Goal: Task Accomplishment & Management: Manage account settings

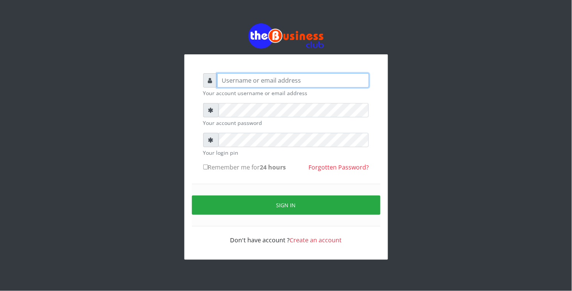
type input "Revgaly"
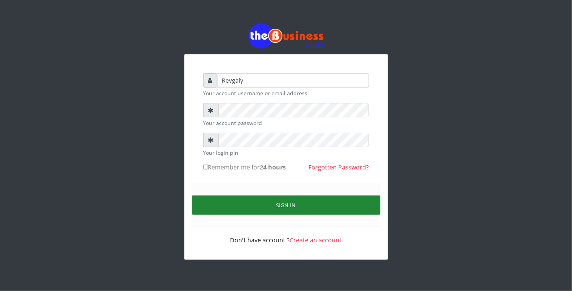
click at [219, 204] on button "Sign in" at bounding box center [286, 204] width 189 height 19
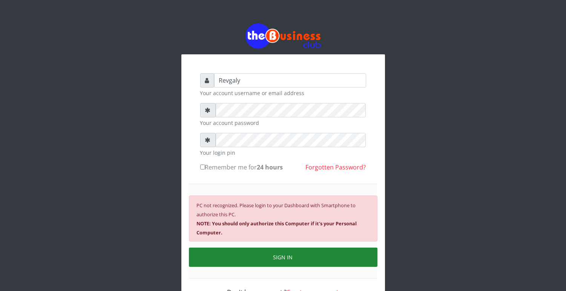
click at [219, 204] on small "PC not recognized. Please login to your Dashboard with Smartphone to authorize …" at bounding box center [277, 219] width 160 height 34
click at [291, 251] on button "SIGN IN" at bounding box center [283, 256] width 189 height 19
click at [277, 253] on button "SIGN IN" at bounding box center [283, 256] width 189 height 19
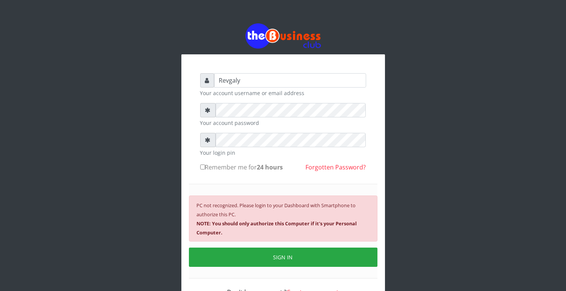
click at [311, 253] on button "SIGN IN" at bounding box center [283, 256] width 189 height 19
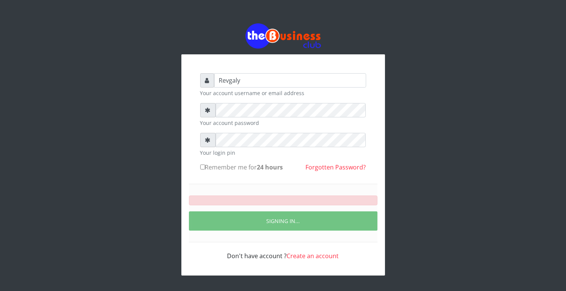
click at [311, 253] on link "Create an account" at bounding box center [313, 255] width 52 height 8
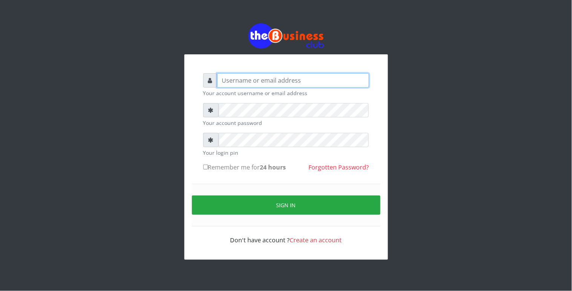
type input "Revgaly"
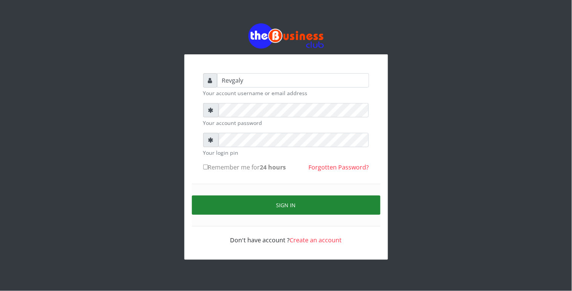
click at [213, 197] on button "Sign in" at bounding box center [286, 204] width 189 height 19
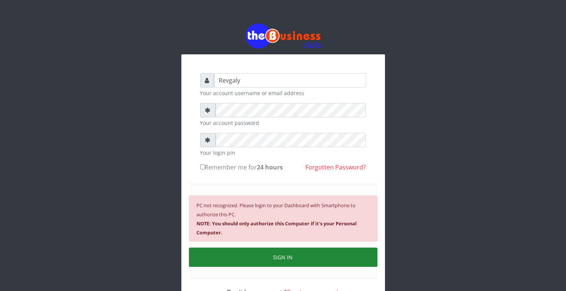
click at [213, 197] on div "PC not recognized. Please login to your Dashboard with Smartphone to authorize …" at bounding box center [283, 218] width 189 height 46
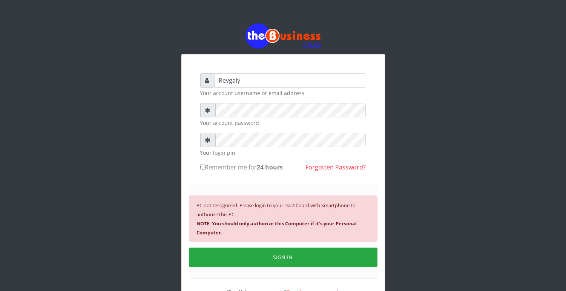
click at [375, 28] on div at bounding box center [283, 35] width 204 height 25
click at [147, 114] on div "Revgaly Your account username or email address Your account password Your login…" at bounding box center [283, 167] width 430 height 335
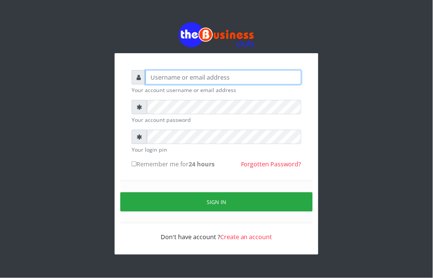
type input "Revgaly"
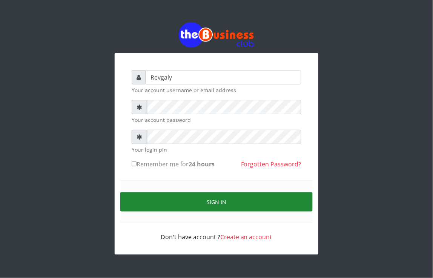
click at [147, 196] on button "Sign in" at bounding box center [216, 201] width 192 height 19
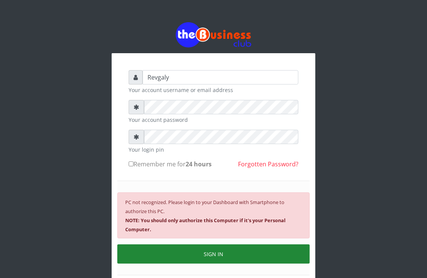
click at [185, 253] on button "SIGN IN" at bounding box center [213, 253] width 192 height 19
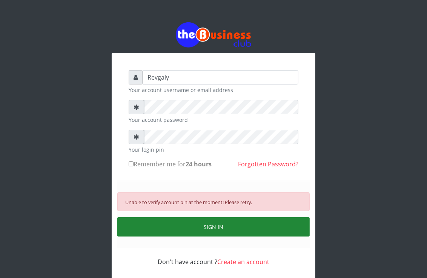
click at [180, 226] on button "SIGN IN" at bounding box center [213, 226] width 192 height 19
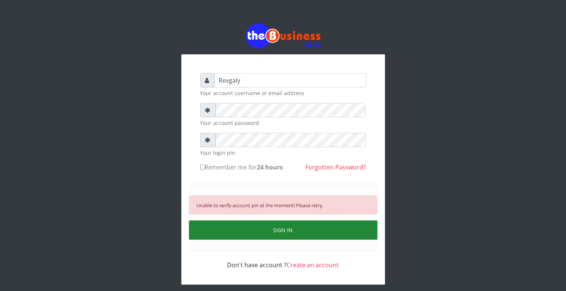
click at [266, 223] on button "SIGN IN" at bounding box center [283, 229] width 189 height 19
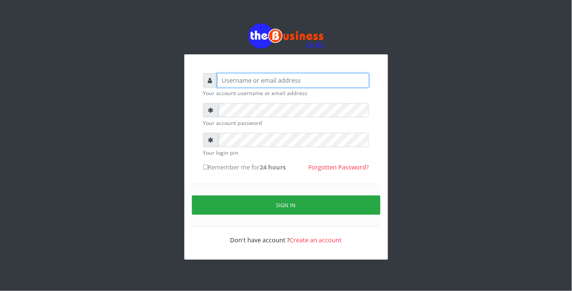
type input "Revgaly"
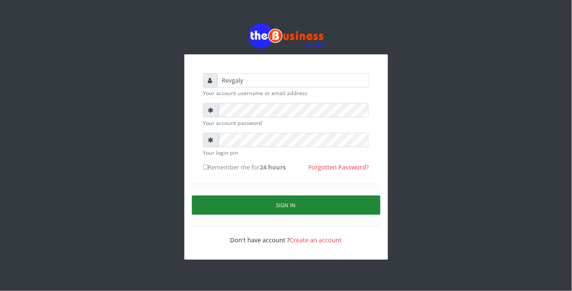
click at [199, 201] on button "Sign in" at bounding box center [286, 204] width 189 height 19
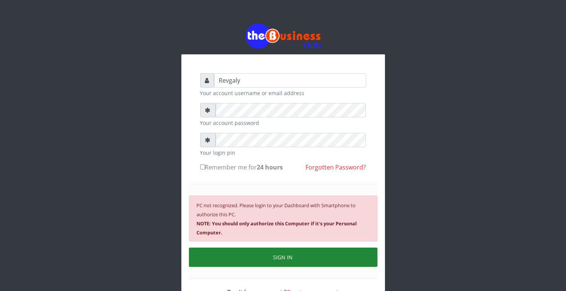
click at [265, 248] on button "SIGN IN" at bounding box center [283, 256] width 189 height 19
click at [300, 258] on button "SIGN IN" at bounding box center [283, 256] width 189 height 19
click at [291, 257] on button "SIGN IN" at bounding box center [283, 256] width 189 height 19
click at [290, 257] on button "SIGN IN" at bounding box center [283, 256] width 189 height 19
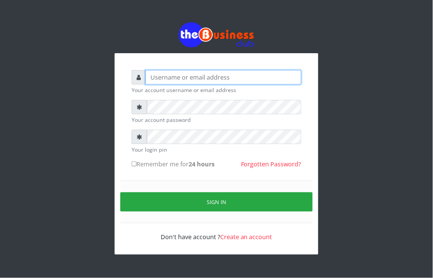
type input "Revgaly"
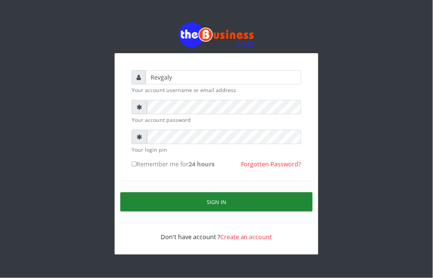
click at [146, 194] on button "Sign in" at bounding box center [216, 201] width 192 height 19
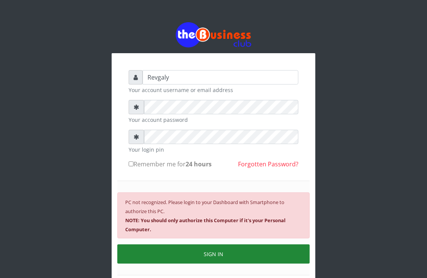
click at [167, 247] on button "SIGN IN" at bounding box center [213, 253] width 192 height 19
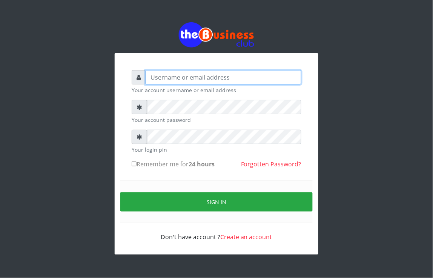
type input "Revgaly"
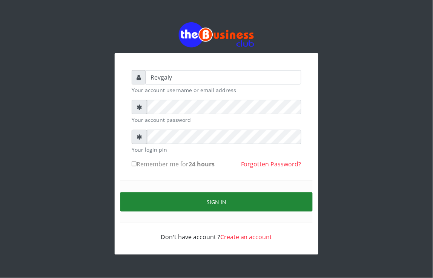
click at [153, 205] on button "Sign in" at bounding box center [216, 201] width 192 height 19
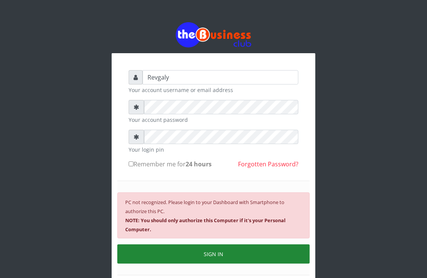
click at [148, 249] on button "SIGN IN" at bounding box center [213, 253] width 192 height 19
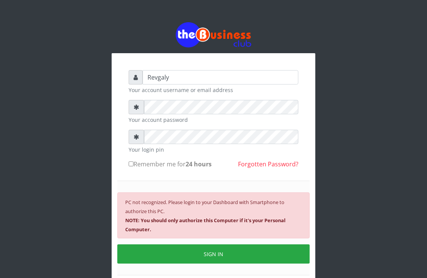
click at [175, 239] on div "PC not recognized. Please login to your Dashboard with Smartphone to authorize …" at bounding box center [213, 228] width 192 height 95
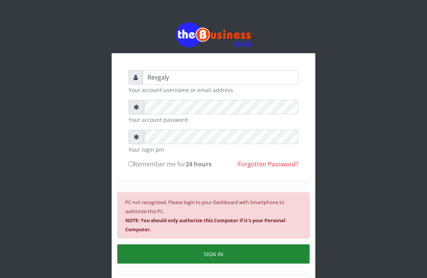
click at [176, 249] on button "SIGN IN" at bounding box center [213, 253] width 192 height 19
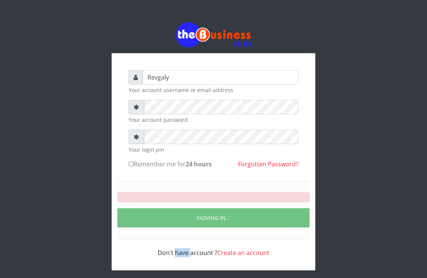
click at [176, 249] on div "Don't have account ? Create an account" at bounding box center [214, 248] width 170 height 18
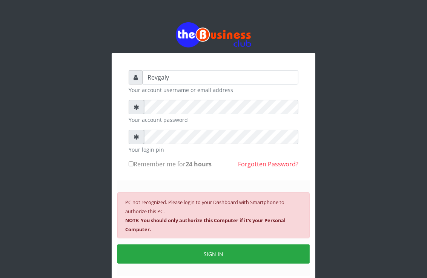
drag, startPoint x: 176, startPoint y: 249, endPoint x: 212, endPoint y: 174, distance: 83.2
click at [212, 174] on form "Revgaly Your account username or email address Your account password Your login…" at bounding box center [214, 181] width 170 height 223
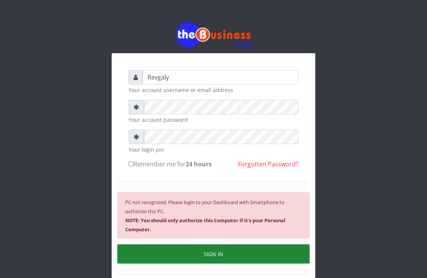
click at [219, 249] on button "SIGN IN" at bounding box center [213, 253] width 192 height 19
click at [222, 252] on button "SIGN IN" at bounding box center [213, 253] width 192 height 19
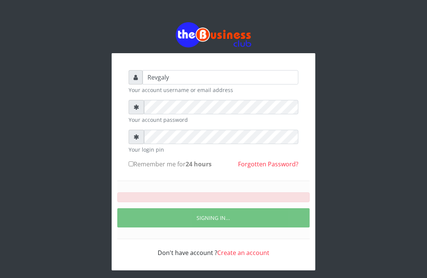
click at [222, 252] on link "Create an account" at bounding box center [243, 252] width 52 height 8
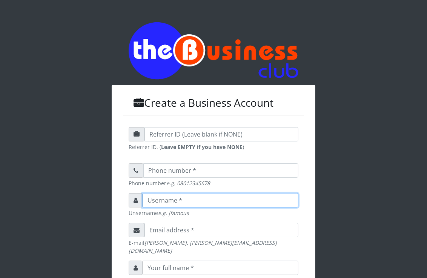
type input "Revgaly"
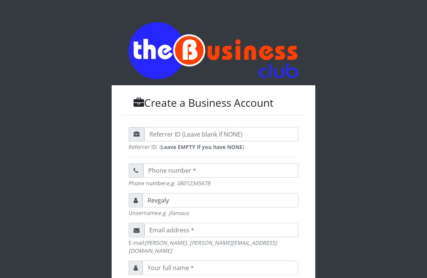
scroll to position [212, 0]
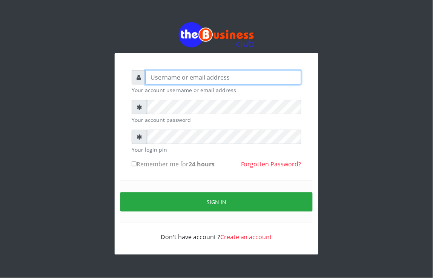
type input "Revgaly"
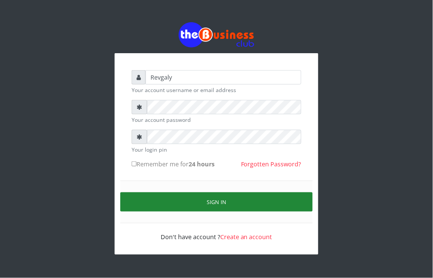
click at [140, 202] on button "Sign in" at bounding box center [216, 201] width 192 height 19
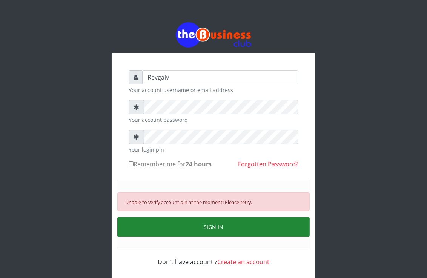
click at [155, 221] on button "SIGN IN" at bounding box center [213, 226] width 192 height 19
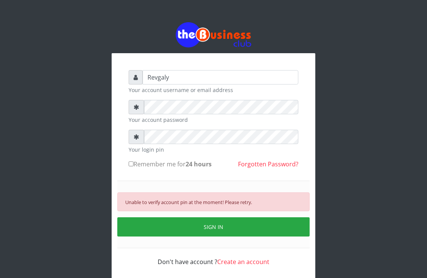
click at [133, 166] on input "Remember me for 24 hours" at bounding box center [131, 163] width 5 height 5
checkbox input "true"
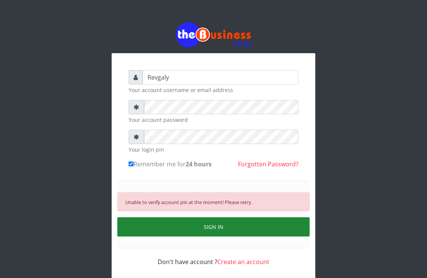
click at [198, 223] on button "SIGN IN" at bounding box center [213, 226] width 192 height 19
click at [198, 222] on button "SIGN IN" at bounding box center [213, 226] width 192 height 19
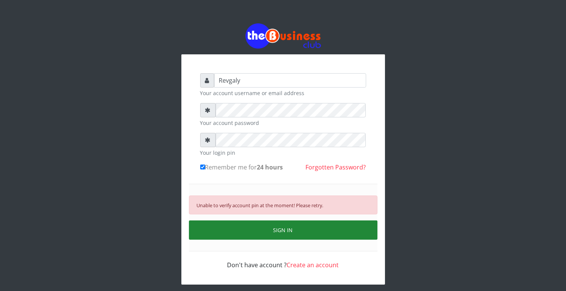
click at [278, 228] on button "SIGN IN" at bounding box center [283, 229] width 189 height 19
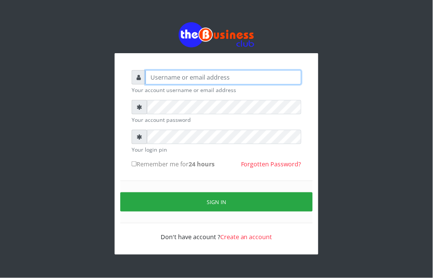
type input "Revgaly"
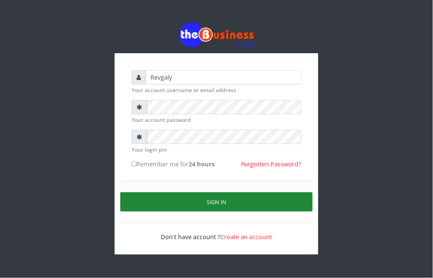
click at [157, 200] on button "Sign in" at bounding box center [216, 201] width 192 height 19
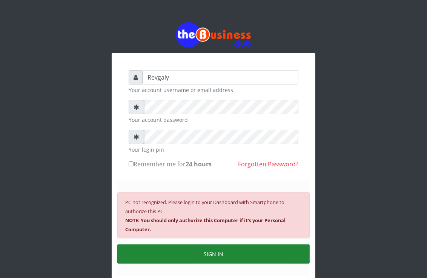
click at [157, 200] on small "PC not recognized. Please login to your Dashboard with Smartphone to authorize …" at bounding box center [205, 216] width 160 height 34
click at [165, 246] on button "SIGN IN" at bounding box center [213, 253] width 192 height 19
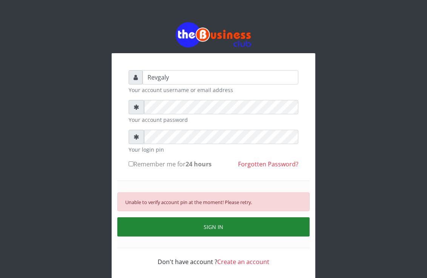
click at [175, 222] on button "SIGN IN" at bounding box center [213, 226] width 192 height 19
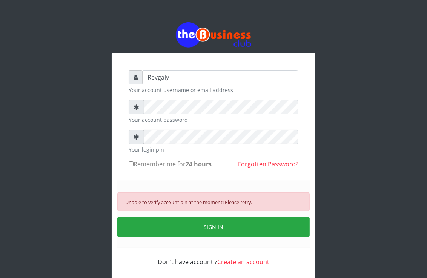
click at [286, 68] on div "Revgaly Your account username or email address Your account password Your login…" at bounding box center [213, 167] width 181 height 207
click at [287, 75] on input "Revgaly" at bounding box center [221, 77] width 156 height 14
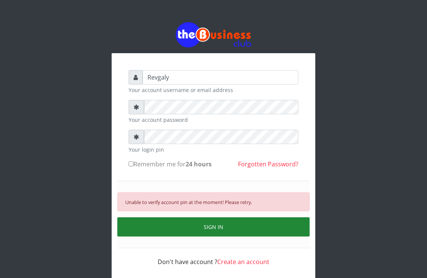
click at [181, 218] on button "SIGN IN" at bounding box center [213, 226] width 192 height 19
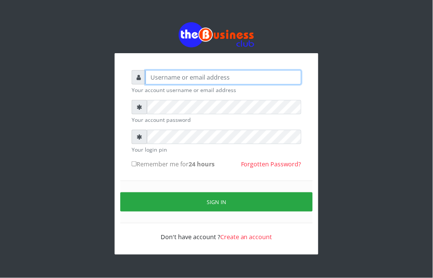
type input "Revgaly"
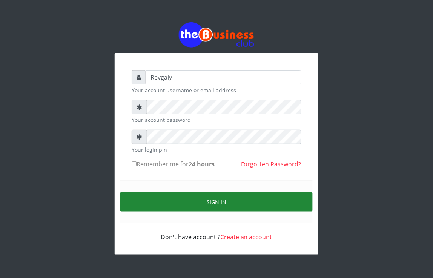
click at [310, 199] on button "Sign in" at bounding box center [216, 201] width 192 height 19
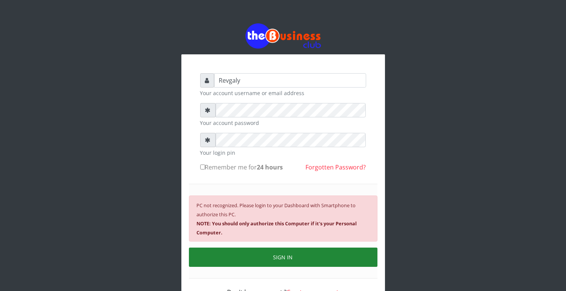
click at [322, 263] on button "SIGN IN" at bounding box center [283, 256] width 189 height 19
click at [322, 262] on button "SIGN IN" at bounding box center [283, 256] width 189 height 19
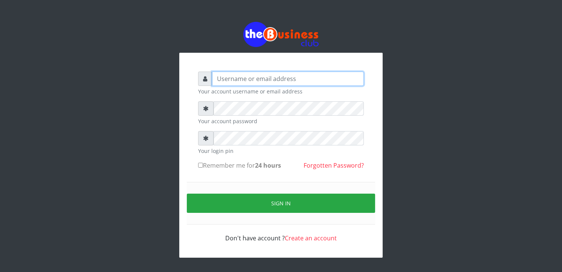
type input "Revgaly"
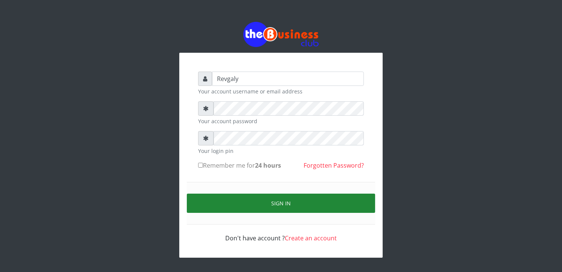
click at [211, 198] on button "Sign in" at bounding box center [281, 203] width 189 height 19
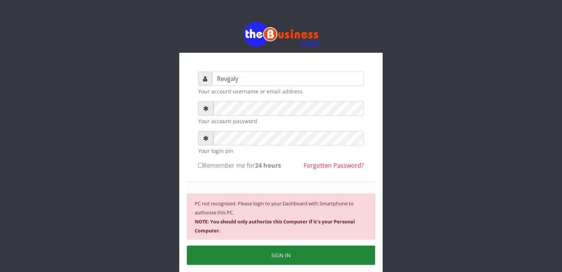
click at [238, 253] on button "SIGN IN" at bounding box center [281, 255] width 189 height 19
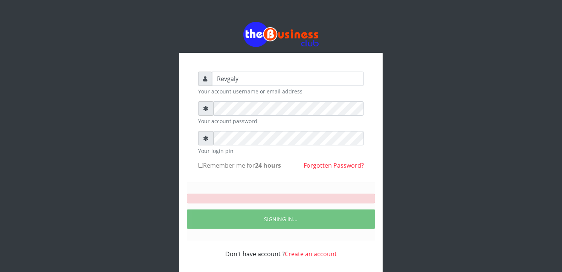
click at [238, 253] on div "Don't have account ? Create an account" at bounding box center [281, 250] width 166 height 18
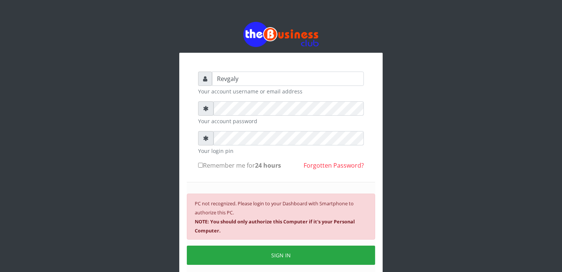
drag, startPoint x: 238, startPoint y: 253, endPoint x: 188, endPoint y: 190, distance: 80.8
click at [188, 190] on div "PC not recognized. Please login to your Dashboard with Smartphone to authorize …" at bounding box center [281, 229] width 189 height 95
click at [147, 175] on div "Revgaly Your account username or email address Your account password Your login…" at bounding box center [281, 166] width 430 height 332
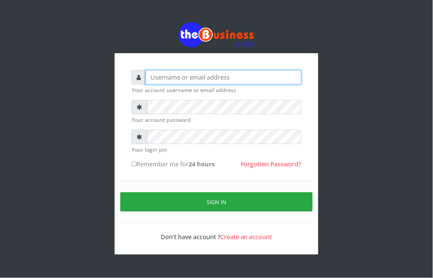
type input "Revgaly"
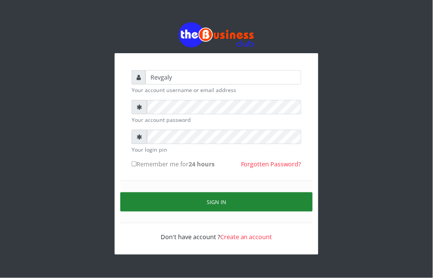
click at [137, 202] on button "Sign in" at bounding box center [216, 201] width 192 height 19
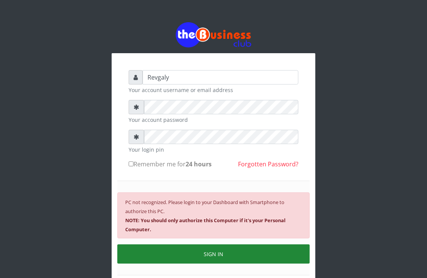
click at [189, 249] on button "SIGN IN" at bounding box center [213, 253] width 192 height 19
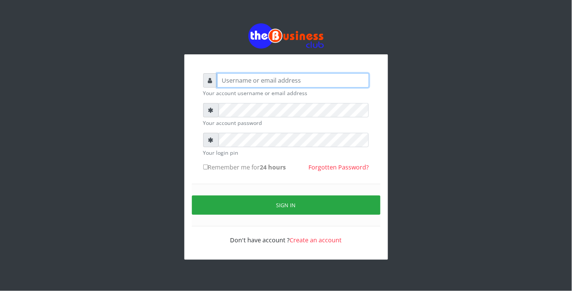
type input "Revgaly"
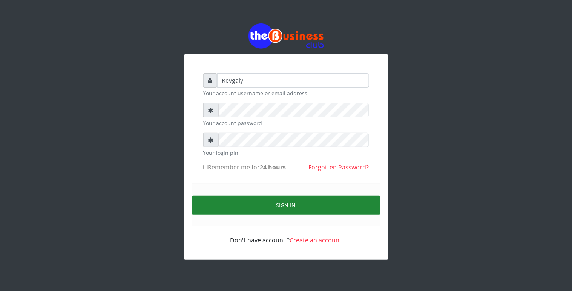
click at [230, 200] on button "Sign in" at bounding box center [286, 204] width 189 height 19
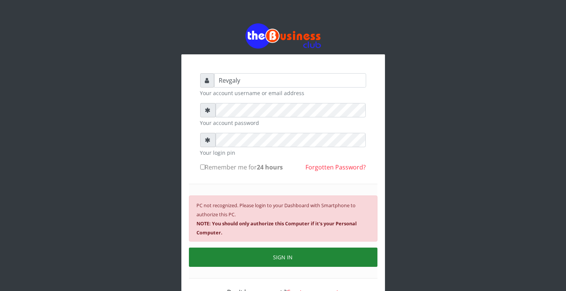
click at [261, 261] on button "SIGN IN" at bounding box center [283, 256] width 189 height 19
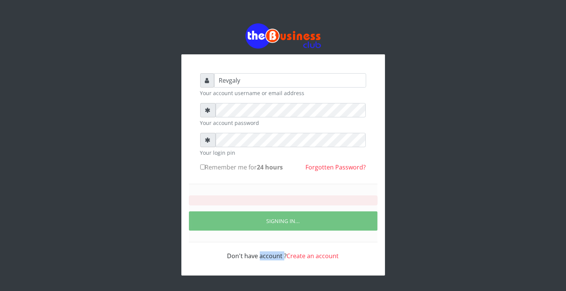
click at [261, 261] on div "Revgaly Your account username or email address Your account password Your login…" at bounding box center [283, 167] width 181 height 202
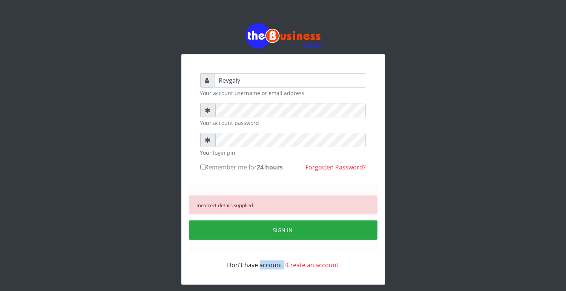
drag, startPoint x: 261, startPoint y: 261, endPoint x: 242, endPoint y: 232, distance: 34.6
click at [242, 232] on button "SIGN IN" at bounding box center [283, 229] width 189 height 19
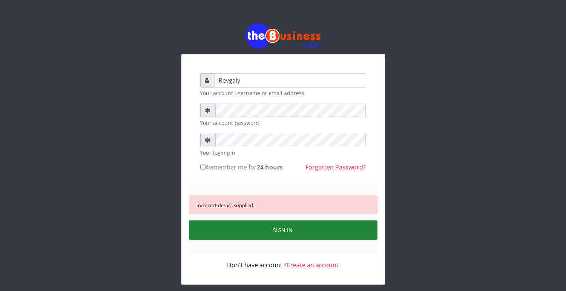
click at [258, 225] on button "SIGN IN" at bounding box center [283, 229] width 189 height 19
click at [270, 221] on button "SIGN IN" at bounding box center [283, 229] width 189 height 19
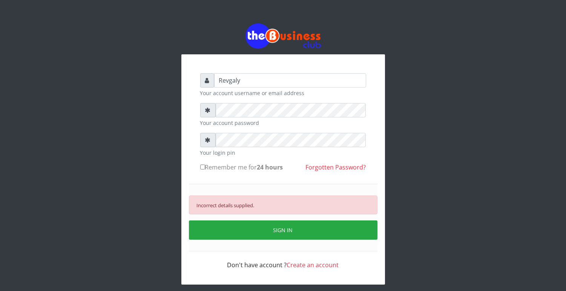
click at [259, 149] on small "Your login pin" at bounding box center [283, 153] width 166 height 8
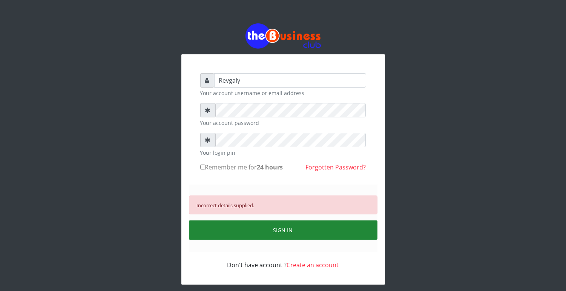
click at [238, 225] on button "SIGN IN" at bounding box center [283, 229] width 189 height 19
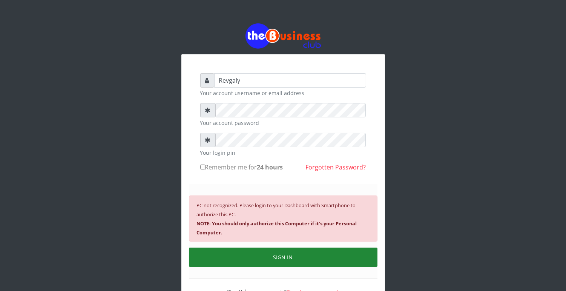
click at [243, 259] on button "SIGN IN" at bounding box center [283, 256] width 189 height 19
click at [268, 258] on button "SIGN IN" at bounding box center [283, 256] width 189 height 19
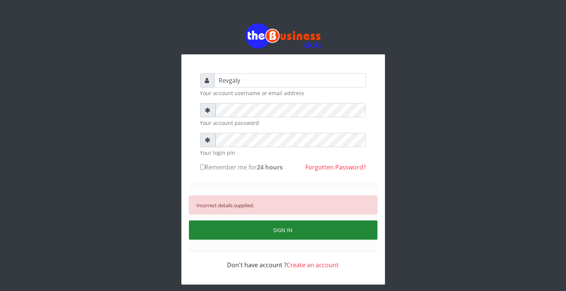
click at [268, 233] on button "SIGN IN" at bounding box center [283, 229] width 189 height 19
click at [264, 227] on button "SIGN IN" at bounding box center [283, 229] width 189 height 19
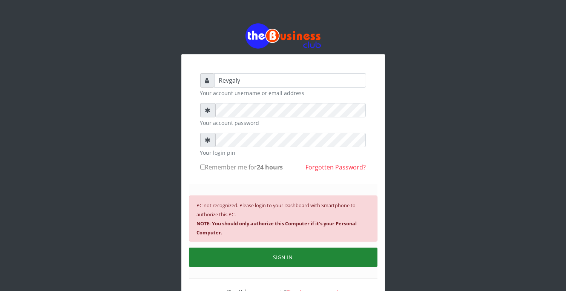
click at [274, 256] on button "SIGN IN" at bounding box center [283, 256] width 189 height 19
click at [277, 253] on button "SIGN IN" at bounding box center [283, 256] width 189 height 19
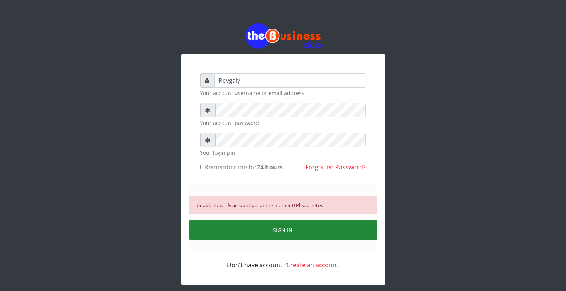
click at [300, 234] on button "SIGN IN" at bounding box center [283, 229] width 189 height 19
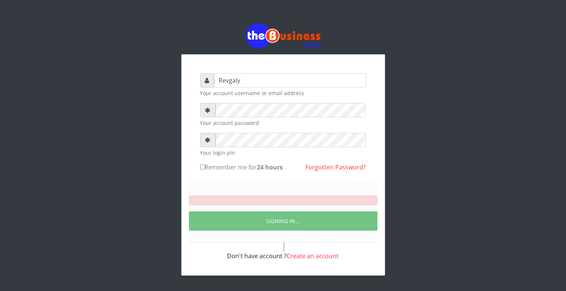
click at [300, 234] on div "SIGNING IN..." at bounding box center [283, 213] width 189 height 58
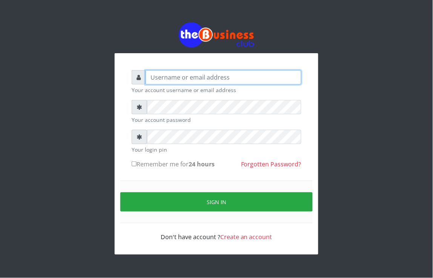
type input "Revgaly"
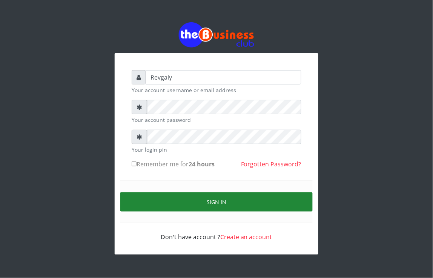
click at [149, 195] on button "Sign in" at bounding box center [216, 201] width 192 height 19
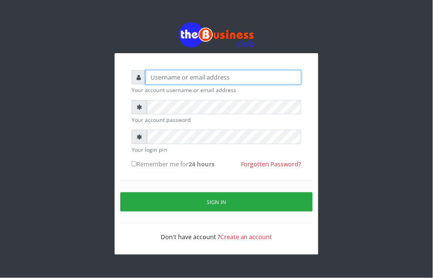
type input "Revgaly"
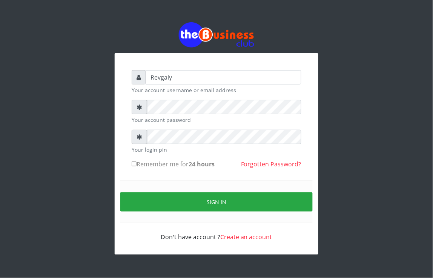
click at [359, 161] on div "Revgaly Your account username or email address Your account password Your login…" at bounding box center [216, 138] width 362 height 277
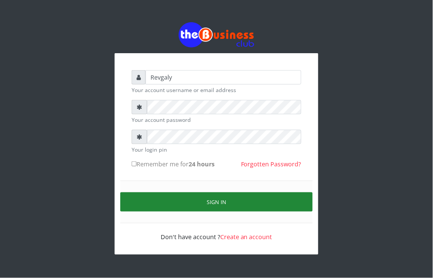
click at [195, 202] on button "Sign in" at bounding box center [216, 201] width 192 height 19
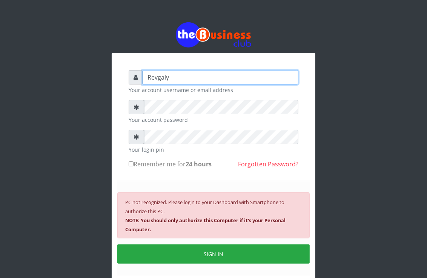
click at [170, 80] on input "Revgaly" at bounding box center [221, 77] width 156 height 14
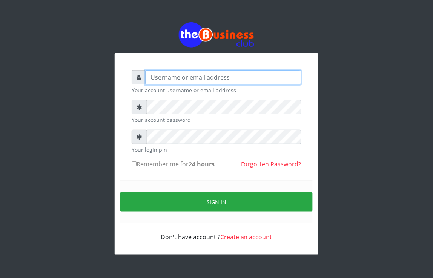
type input "Revgaly"
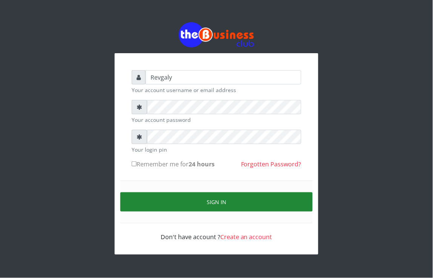
click at [156, 201] on button "Sign in" at bounding box center [216, 201] width 192 height 19
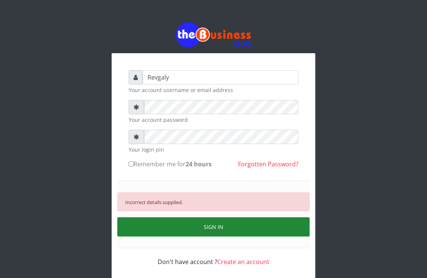
click at [180, 222] on button "SIGN IN" at bounding box center [213, 226] width 192 height 19
click at [202, 223] on button "SIGN IN" at bounding box center [213, 226] width 192 height 19
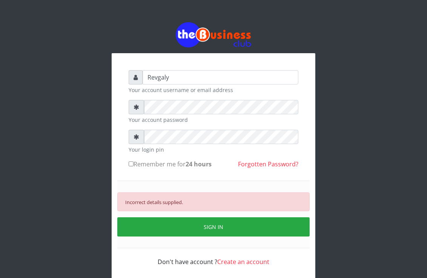
click at [222, 251] on div "Don't have account ? Create an account" at bounding box center [214, 257] width 170 height 18
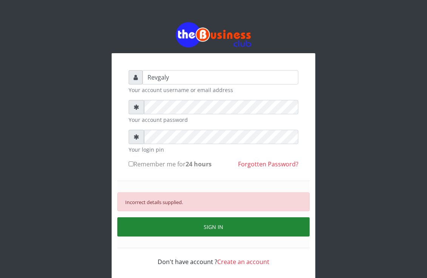
click at [231, 230] on button "SIGN IN" at bounding box center [213, 226] width 192 height 19
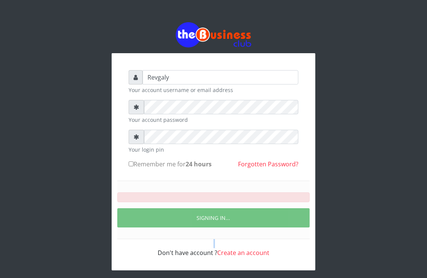
click at [231, 230] on div "SIGNING IN..." at bounding box center [213, 210] width 192 height 58
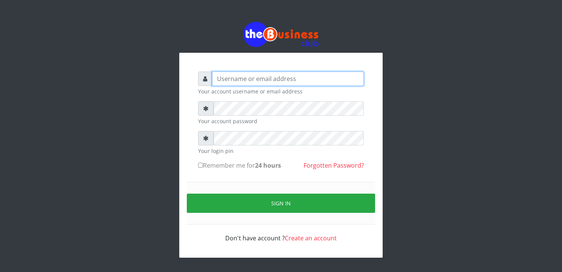
type input "Revgaly"
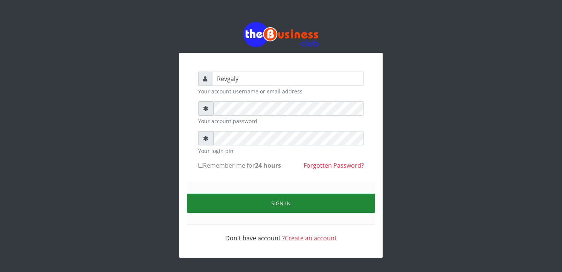
click at [214, 206] on button "Sign in" at bounding box center [281, 203] width 189 height 19
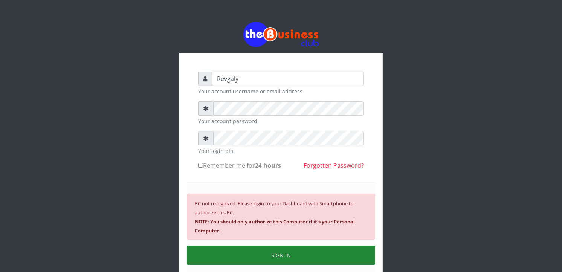
click at [267, 262] on button "SIGN IN" at bounding box center [281, 255] width 189 height 19
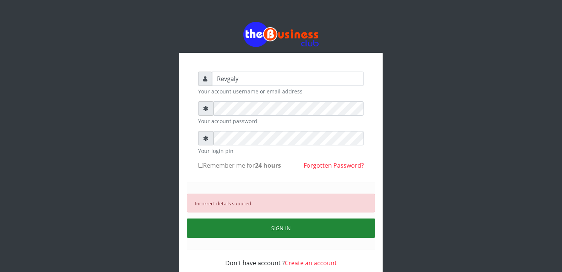
click at [270, 224] on button "SIGN IN" at bounding box center [281, 228] width 189 height 19
